Goal: Task Accomplishment & Management: Manage account settings

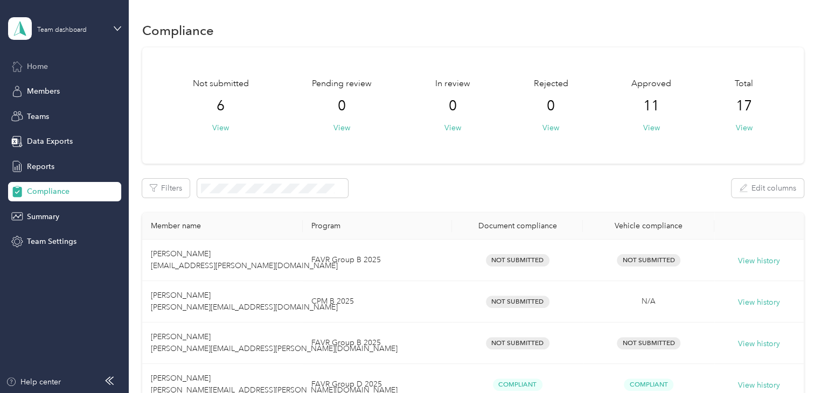
click at [47, 66] on span "Home" at bounding box center [37, 66] width 21 height 11
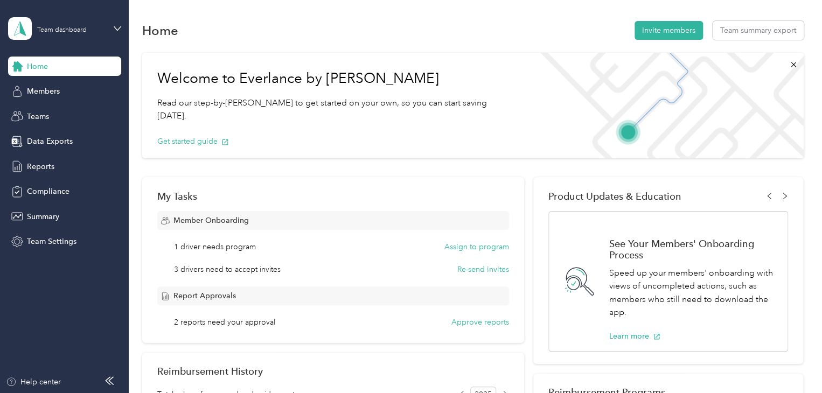
scroll to position [54, 0]
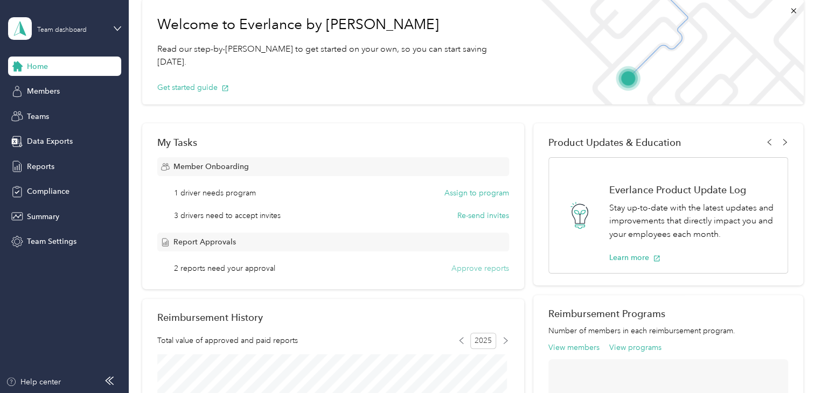
click at [471, 268] on button "Approve reports" at bounding box center [480, 268] width 58 height 11
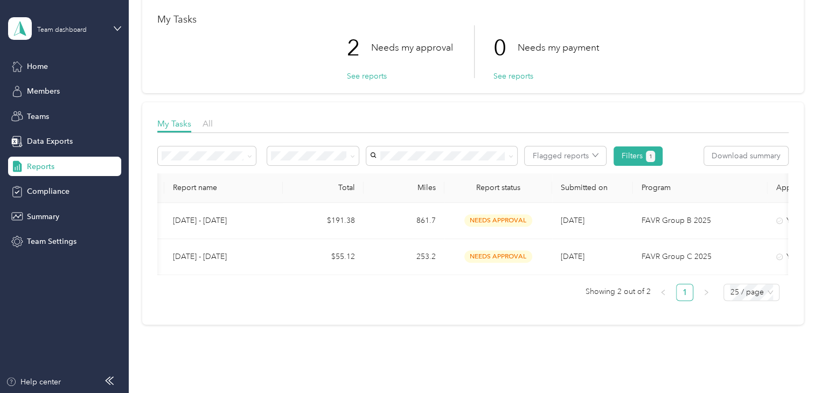
scroll to position [0, 101]
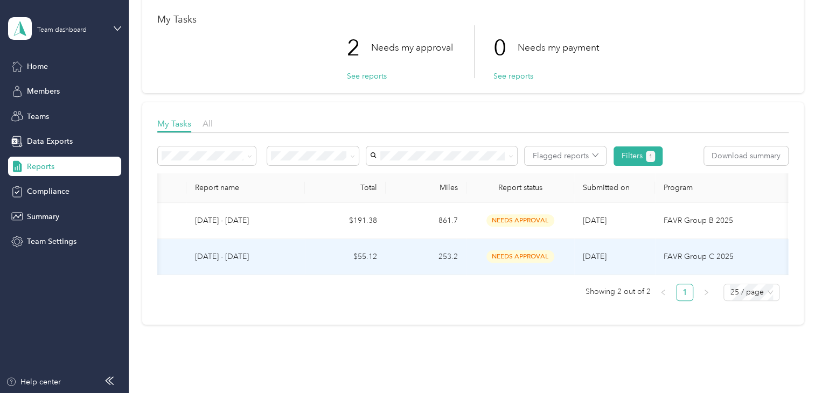
click at [506, 253] on span "needs approval" at bounding box center [520, 256] width 68 height 12
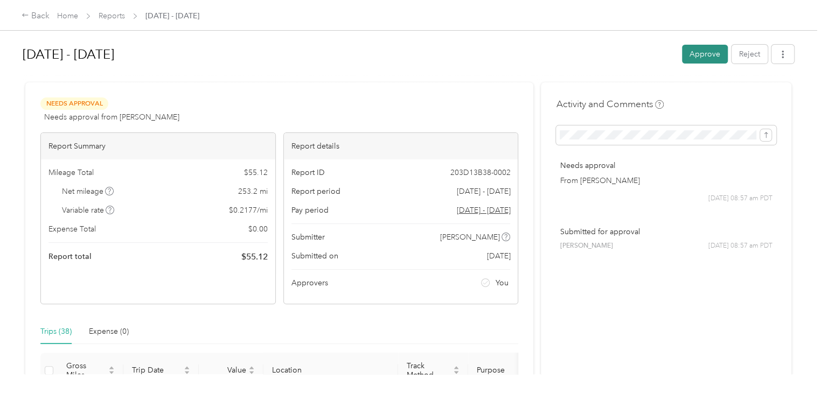
click at [703, 55] on button "Approve" at bounding box center [705, 54] width 46 height 19
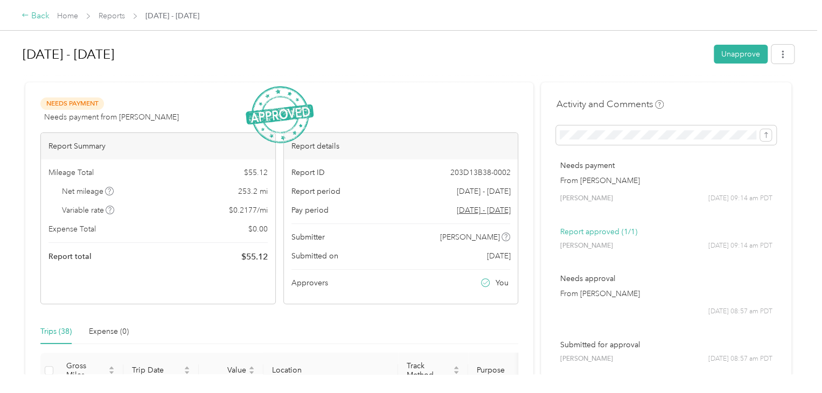
click at [40, 13] on div "Back" at bounding box center [36, 16] width 28 height 13
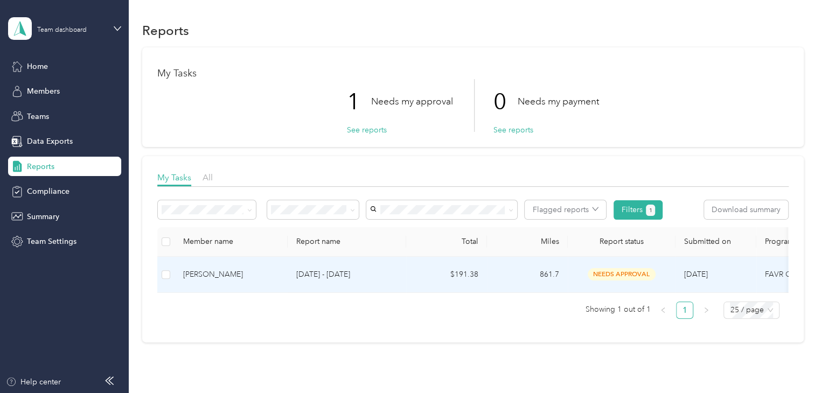
click at [605, 272] on span "needs approval" at bounding box center [622, 274] width 68 height 12
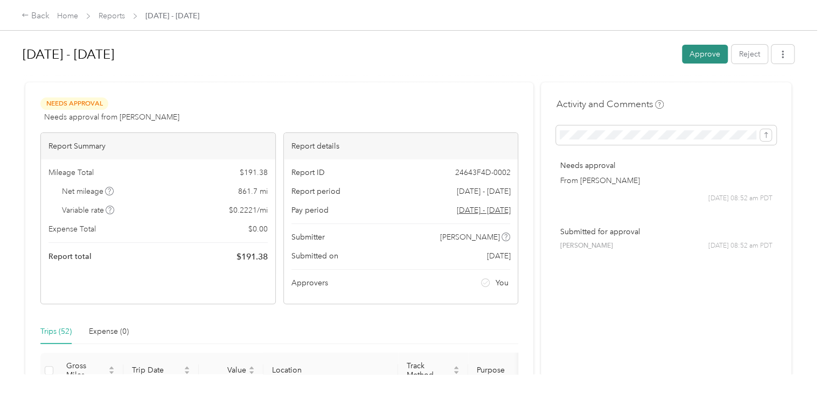
click at [697, 55] on button "Approve" at bounding box center [705, 54] width 46 height 19
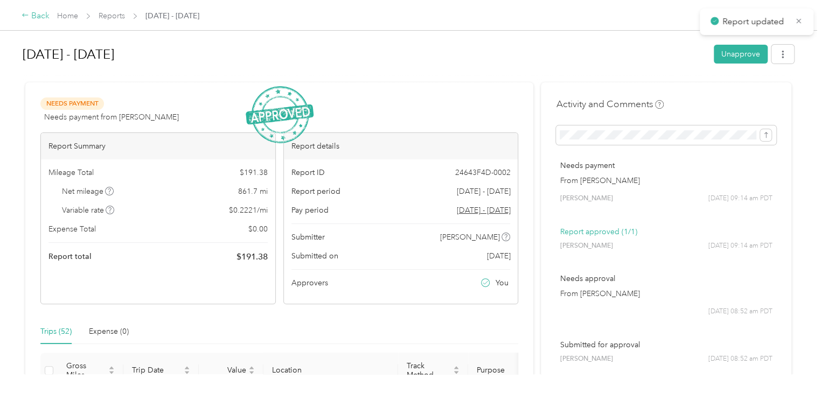
click at [41, 14] on div "Back" at bounding box center [36, 16] width 28 height 13
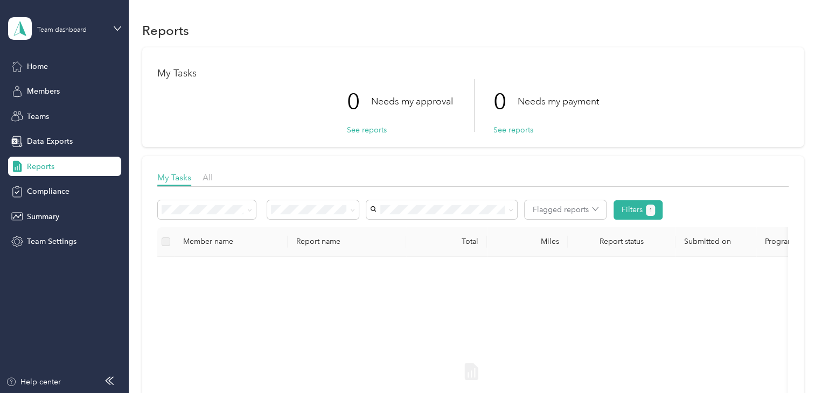
click at [51, 80] on div "Home Members Teams Data Exports Reports Compliance Summary Team Settings" at bounding box center [64, 154] width 113 height 195
click at [43, 67] on span "Home" at bounding box center [37, 66] width 21 height 11
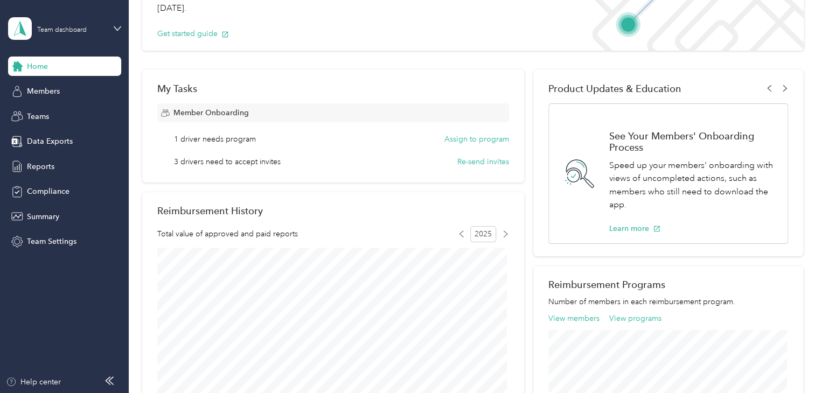
scroll to position [54, 0]
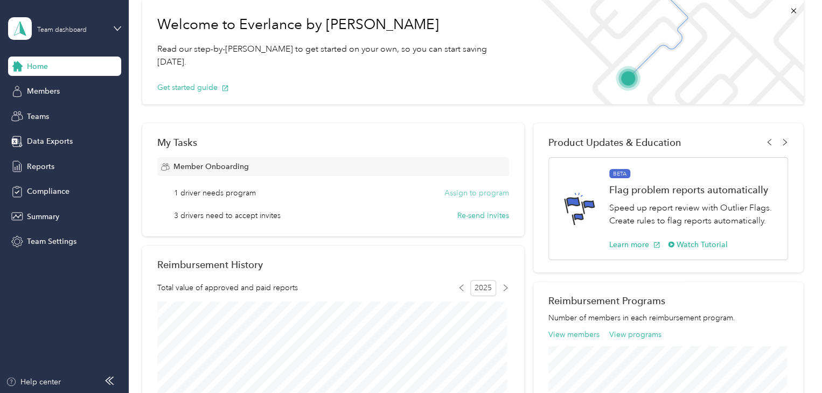
click at [477, 191] on button "Assign to program" at bounding box center [476, 192] width 65 height 11
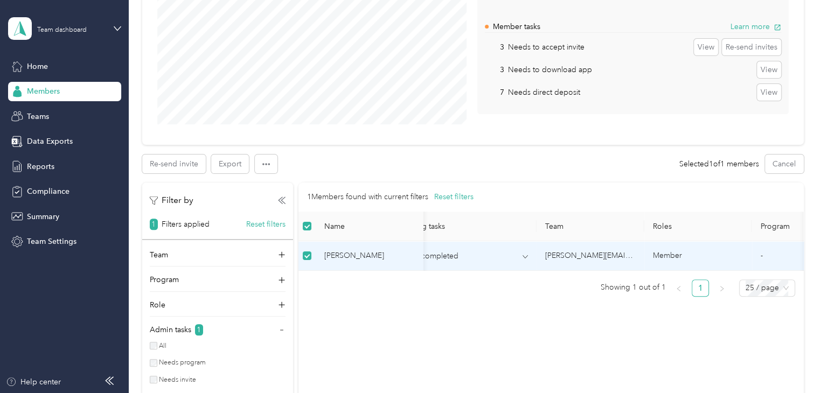
scroll to position [0, 174]
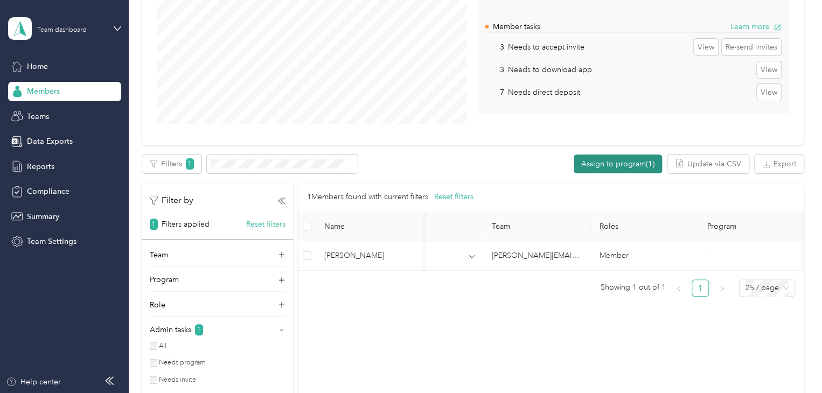
click at [627, 163] on button "Assign to program (1)" at bounding box center [618, 164] width 88 height 19
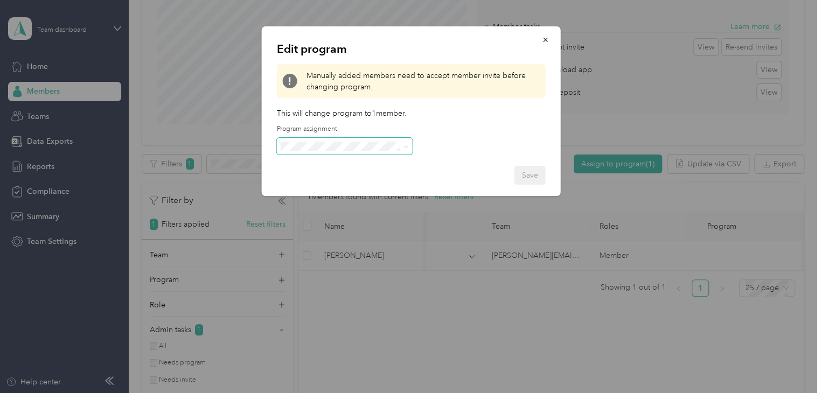
click at [480, 110] on p "This will change program to 1 member ." at bounding box center [411, 113] width 269 height 11
click at [545, 40] on icon "button" at bounding box center [545, 40] width 4 height 4
